Goal: Navigation & Orientation: Find specific page/section

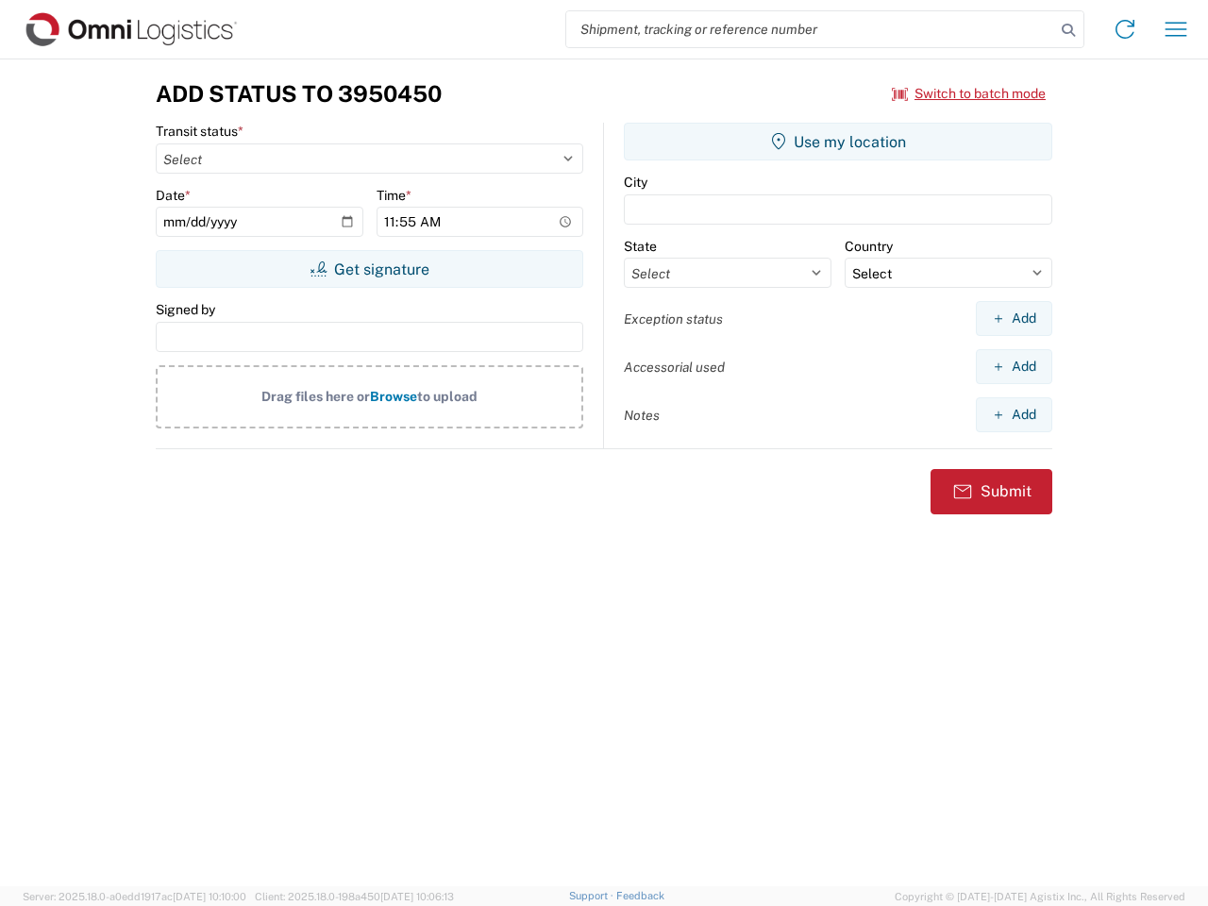
click at [810, 29] on input "search" at bounding box center [810, 29] width 489 height 36
click at [1068, 30] on icon at bounding box center [1068, 30] width 26 height 26
click at [1125, 29] on icon at bounding box center [1125, 29] width 30 height 30
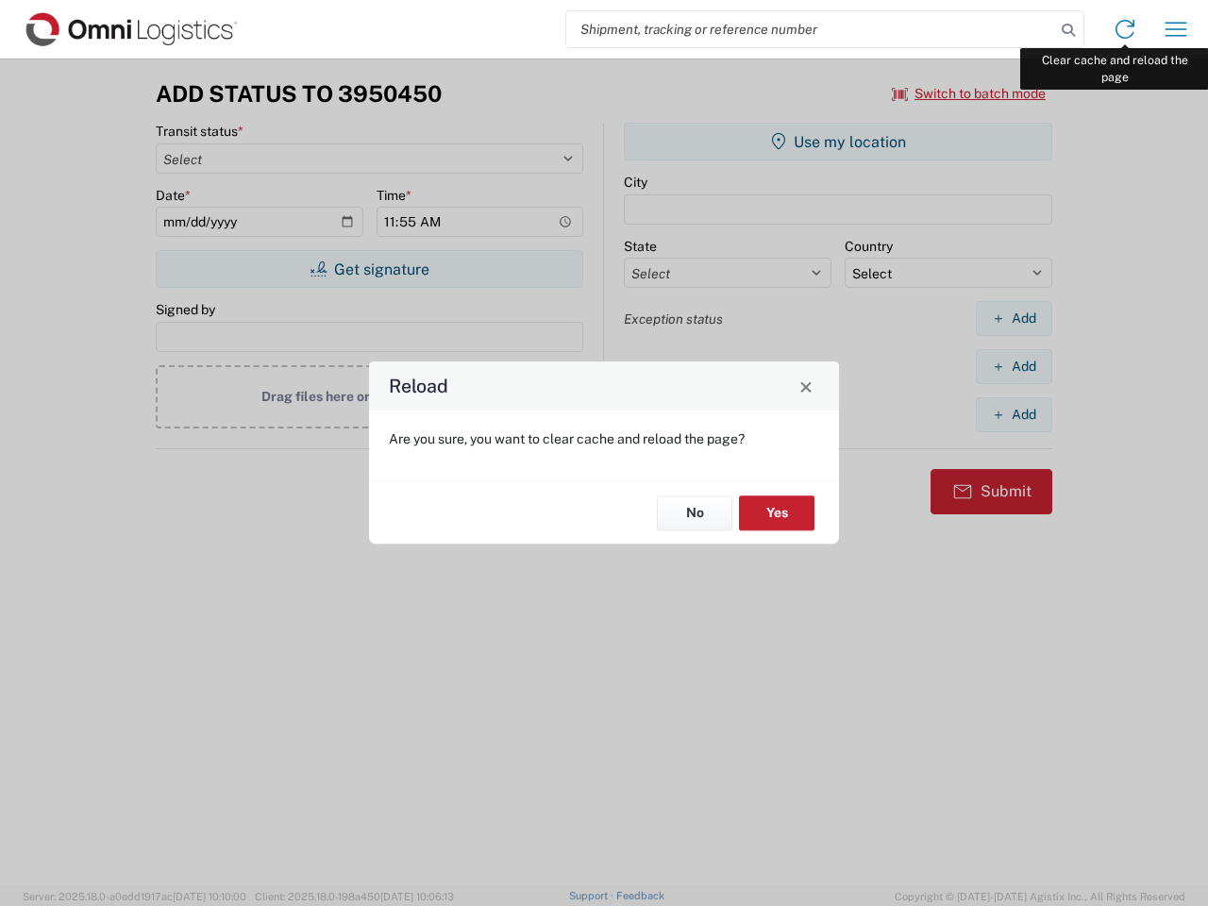
click at [1176, 29] on div "Reload Are you sure, you want to clear cache and reload the page? No Yes" at bounding box center [604, 453] width 1208 height 906
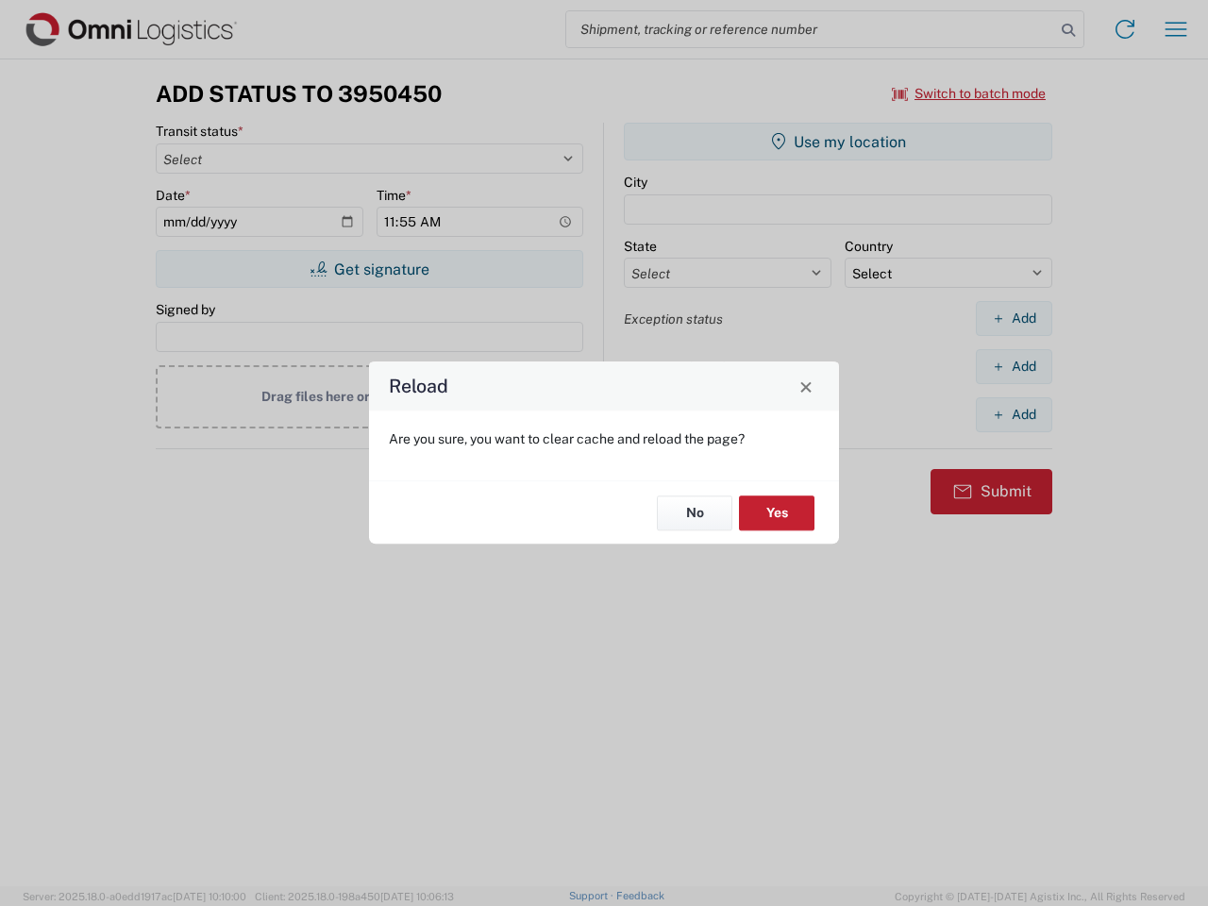
click at [969, 93] on div "Reload Are you sure, you want to clear cache and reload the page? No Yes" at bounding box center [604, 453] width 1208 height 906
click at [369, 269] on div "Reload Are you sure, you want to clear cache and reload the page? No Yes" at bounding box center [604, 453] width 1208 height 906
click at [838, 142] on div "Reload Are you sure, you want to clear cache and reload the page? No Yes" at bounding box center [604, 453] width 1208 height 906
click at [1013, 318] on div "Reload Are you sure, you want to clear cache and reload the page? No Yes" at bounding box center [604, 453] width 1208 height 906
click at [1013, 366] on div "Reload Are you sure, you want to clear cache and reload the page? No Yes" at bounding box center [604, 453] width 1208 height 906
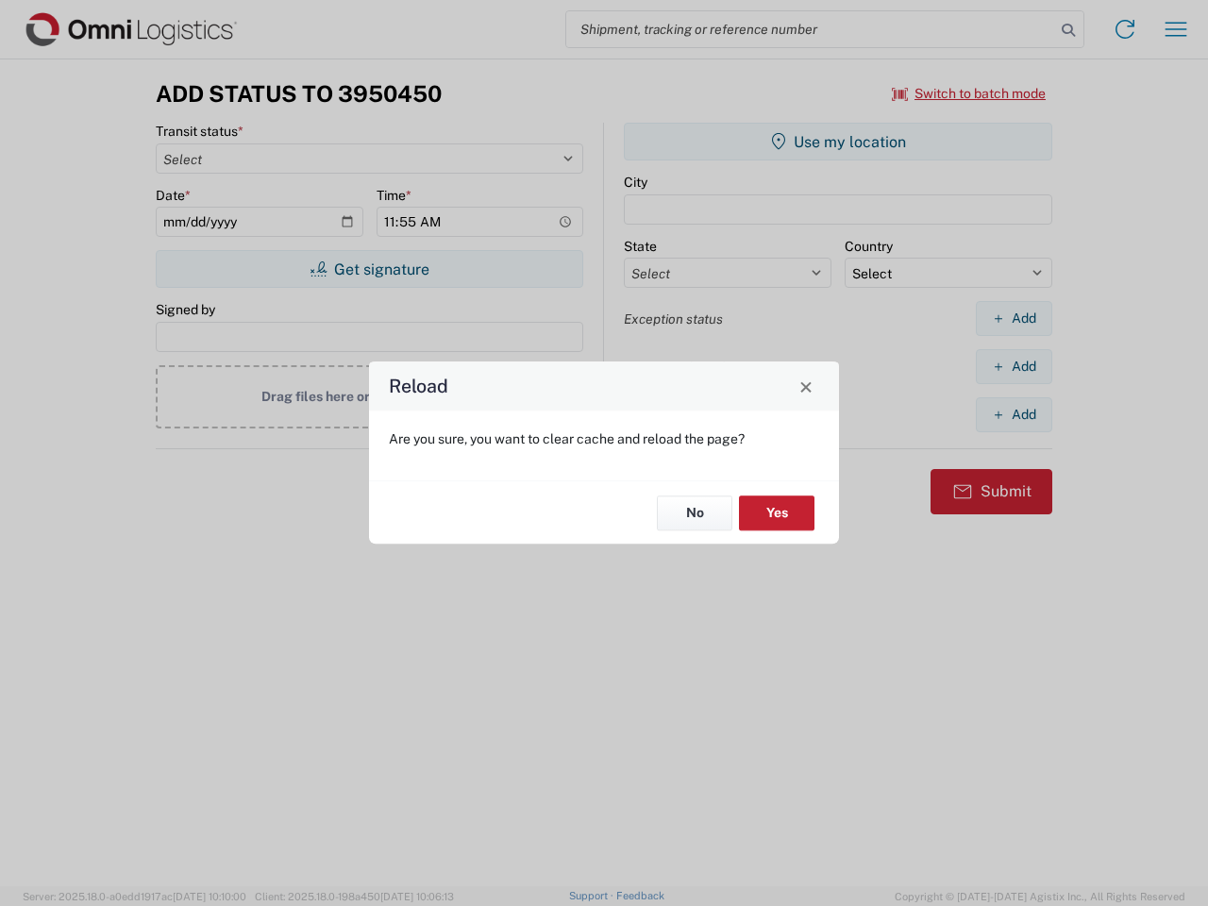
click at [1013, 414] on div "Reload Are you sure, you want to clear cache and reload the page? No Yes" at bounding box center [604, 453] width 1208 height 906
